Goal: Task Accomplishment & Management: Manage account settings

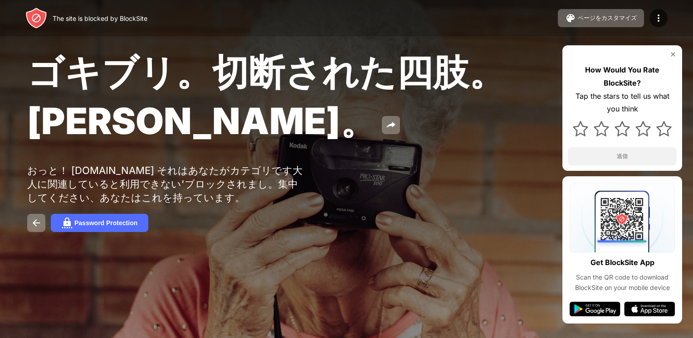
click at [376, 32] on div "The site is blocked by BlockSite ページをカスタマイズ ブロックリストの編集 リダイレクト ブロックページのカスタマイズ Up…" at bounding box center [346, 18] width 693 height 36
click at [363, 68] on span "ゴキブリ。切断された四肢。ジョン・グッドマン。" at bounding box center [266, 96] width 478 height 93
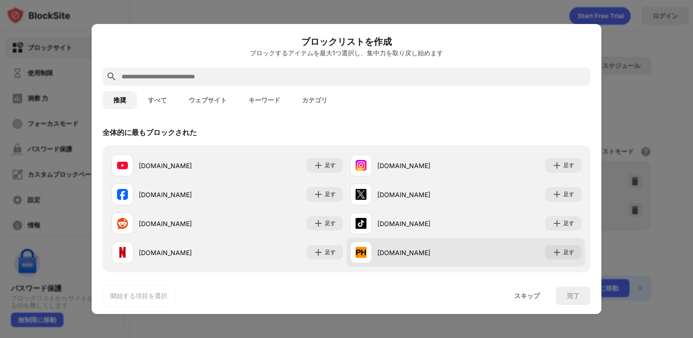
click at [367, 255] on div at bounding box center [361, 253] width 22 height 22
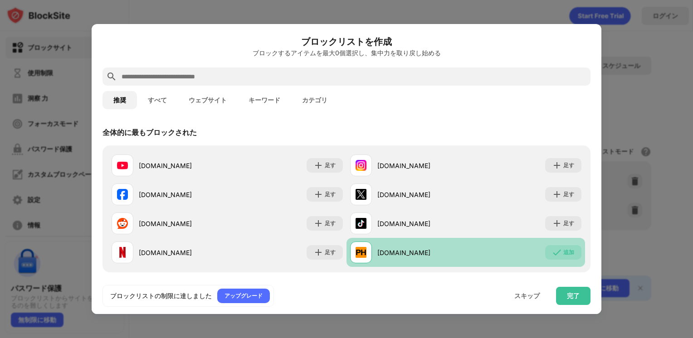
click at [443, 254] on div "pornhub.com" at bounding box center [421, 253] width 88 height 10
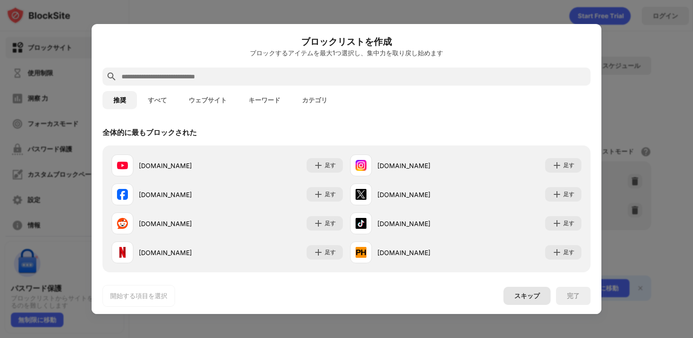
click at [517, 298] on div "スキップ" at bounding box center [526, 296] width 25 height 7
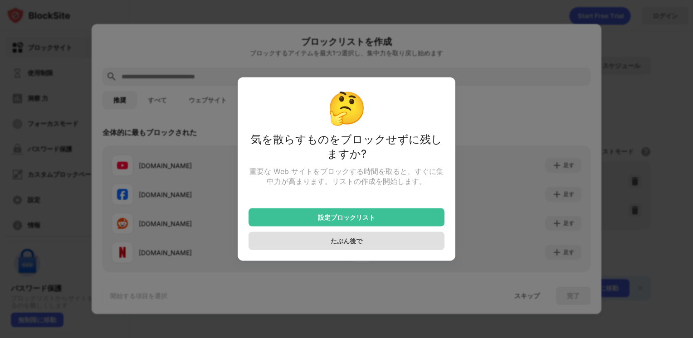
click at [382, 249] on div "たぶん後で" at bounding box center [347, 241] width 196 height 18
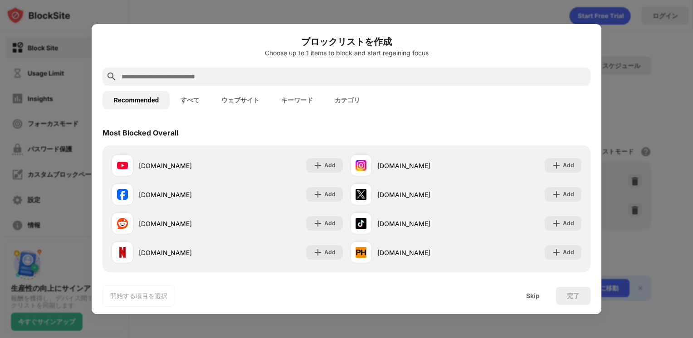
click at [486, 94] on div "Recommended すべて ウェブサイト キーワード カテゴリ" at bounding box center [347, 100] width 488 height 29
